Goal: Submit feedback/report problem

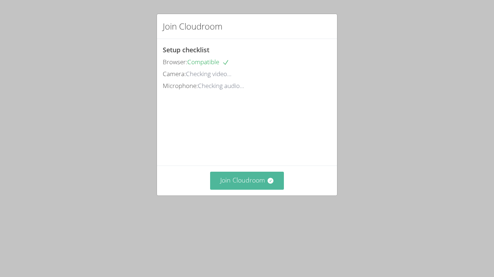
click at [270, 185] on icon at bounding box center [270, 180] width 7 height 7
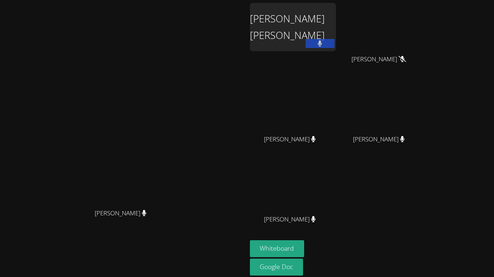
click at [336, 36] on div "[PERSON_NAME] [PERSON_NAME]" at bounding box center [293, 27] width 86 height 48
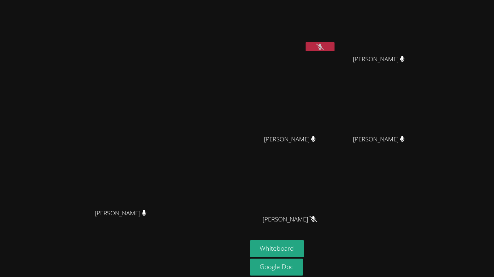
click at [323, 47] on icon at bounding box center [320, 47] width 8 height 6
click at [304, 251] on button "Whiteboard" at bounding box center [277, 249] width 55 height 17
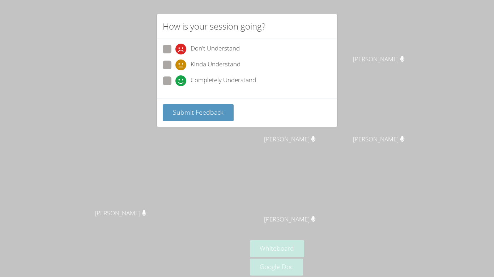
click at [192, 83] on span "Completely Understand" at bounding box center [222, 81] width 65 height 11
click at [181, 83] on input "Completely Understand" at bounding box center [178, 80] width 6 height 6
radio input "true"
click at [206, 113] on span "Submit Feedback" at bounding box center [198, 112] width 51 height 9
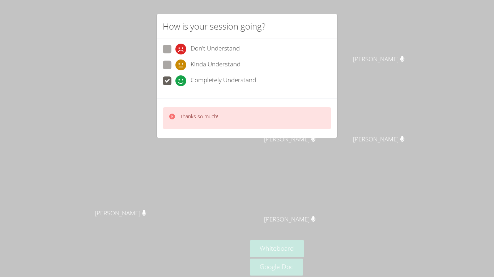
click at [186, 154] on div "How is your session going? Don't Understand Kinda Understand Completely Underst…" at bounding box center [247, 138] width 494 height 277
click at [212, 121] on div "Thanks so much!" at bounding box center [199, 118] width 38 height 10
